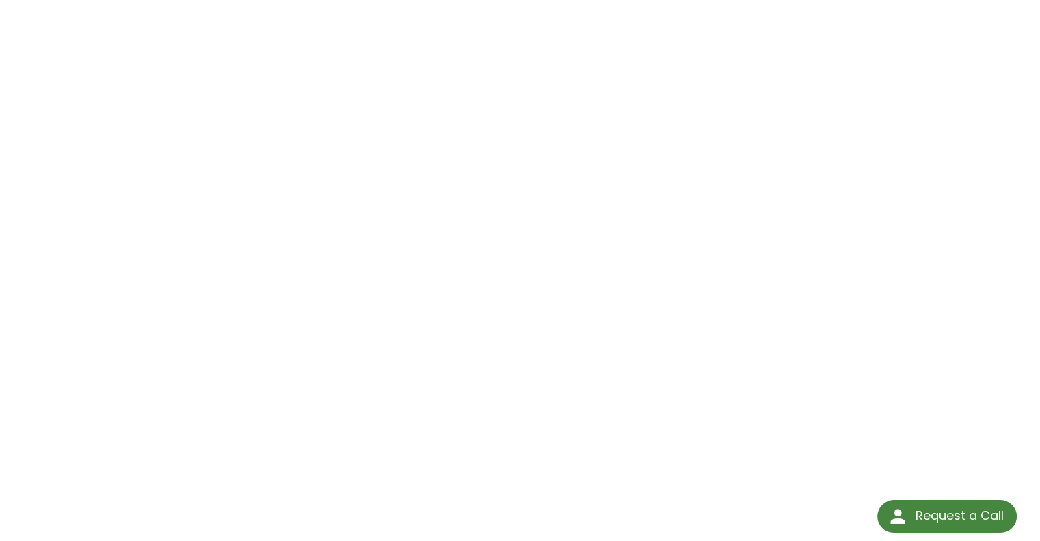
scroll to position [205, 0]
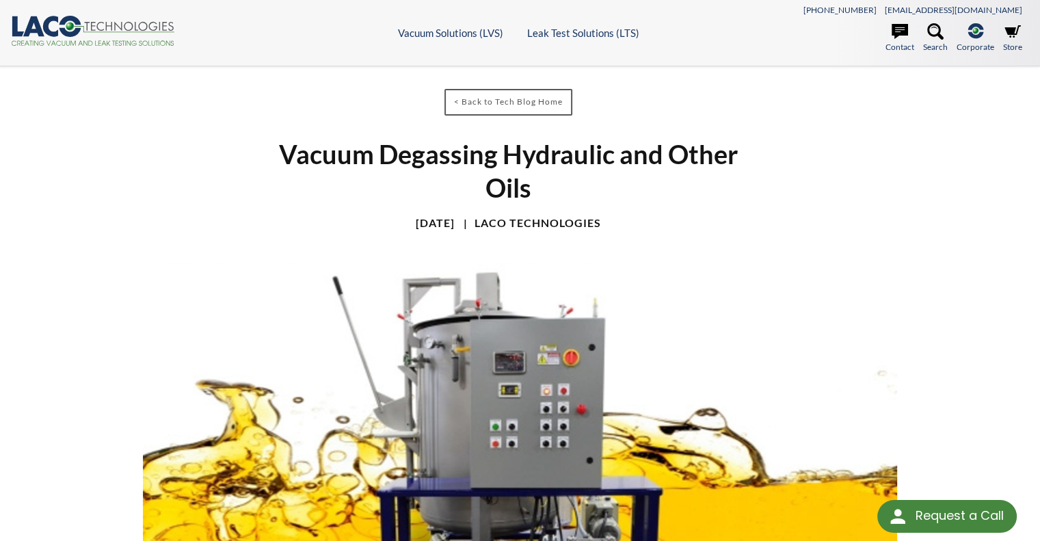
click at [847, 228] on div "< Back to Tech Blog Home Vacuum Degassing Hydraulic and Other Oils [DATE] LACO …" at bounding box center [520, 318] width 771 height 502
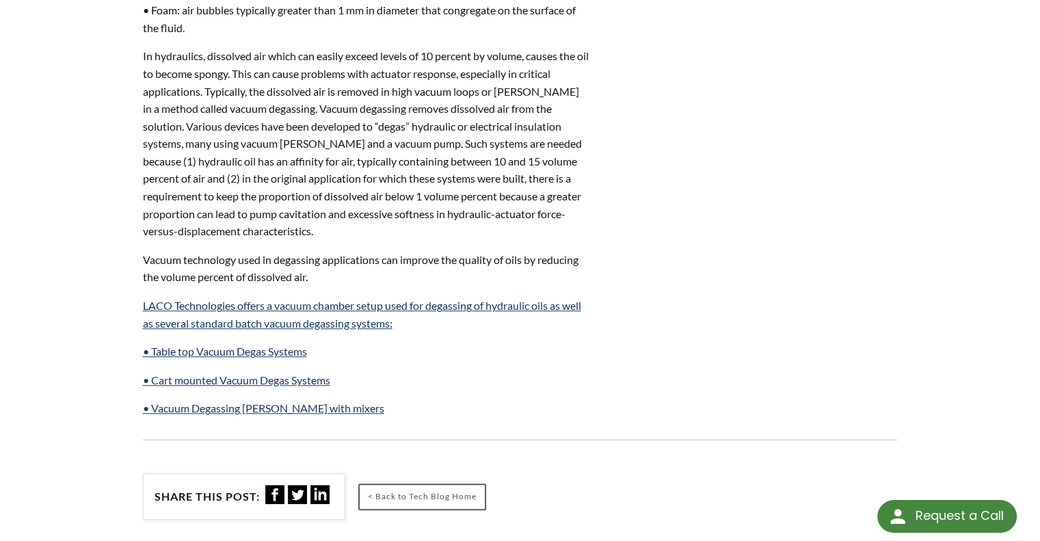
scroll to position [888, 0]
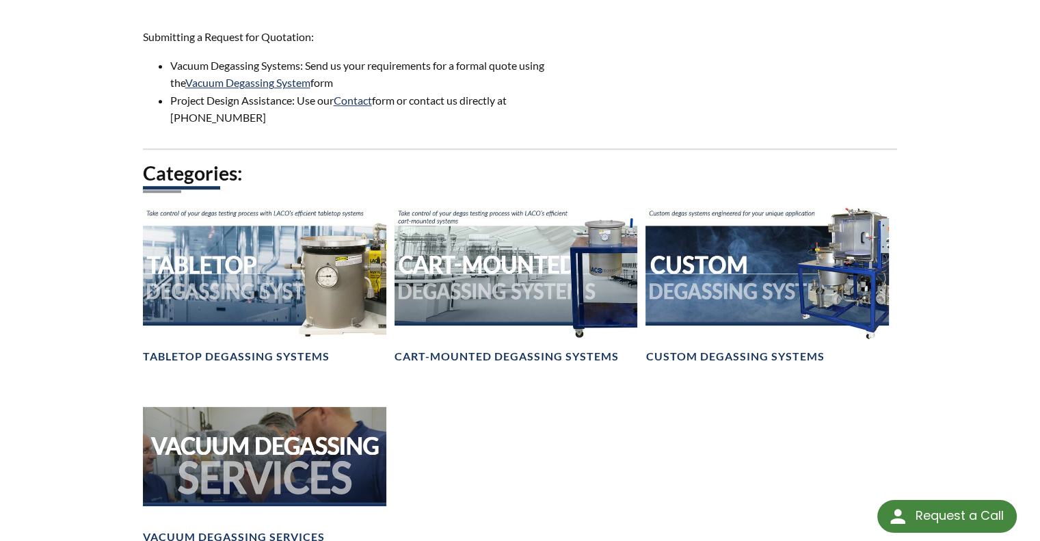
scroll to position [888, 0]
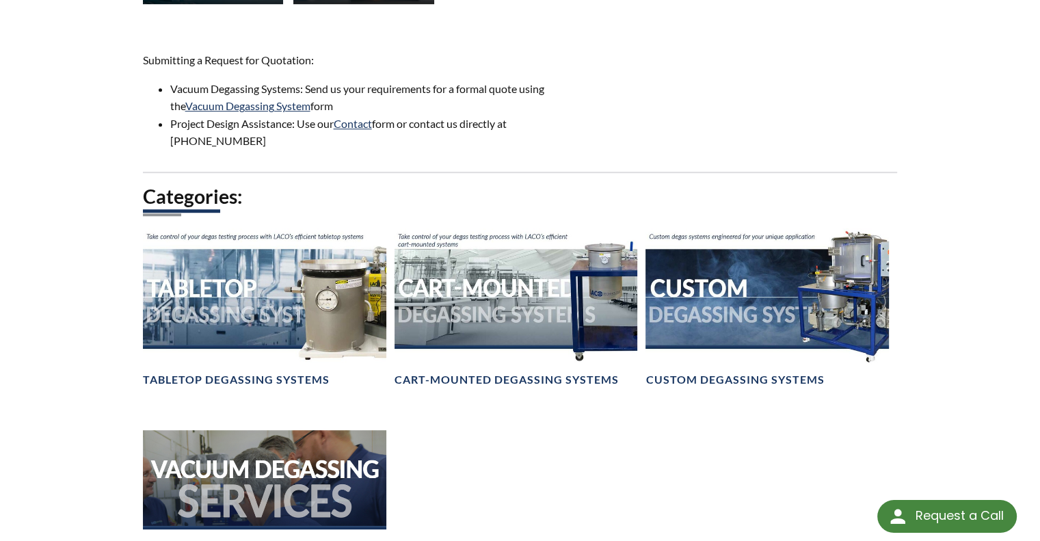
click at [696, 87] on div "Vacuum Degassing LACO Vacuum Degassing Systems are complete, economical and eff…" at bounding box center [520, 26] width 875 height 1597
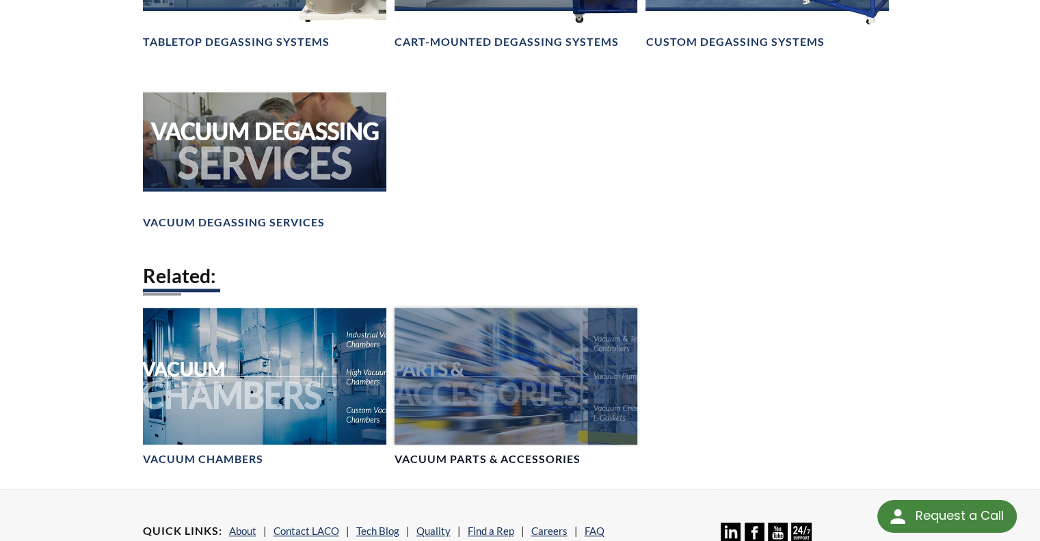
scroll to position [1299, 0]
